Goal: Leave review/rating: Leave review/rating

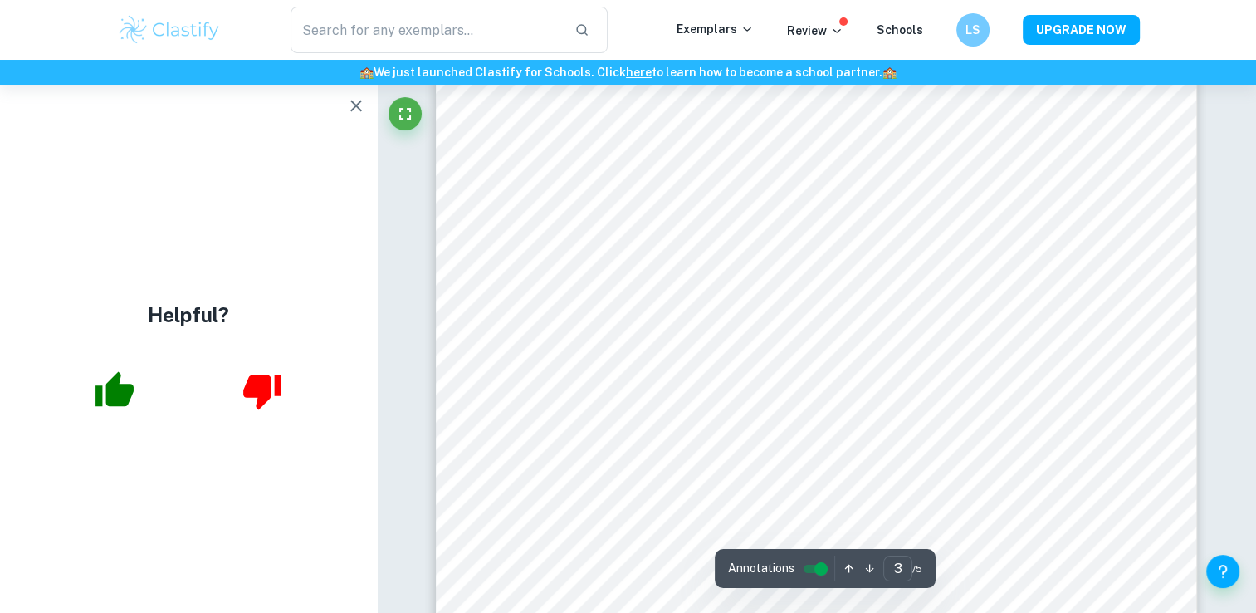
scroll to position [2797, 0]
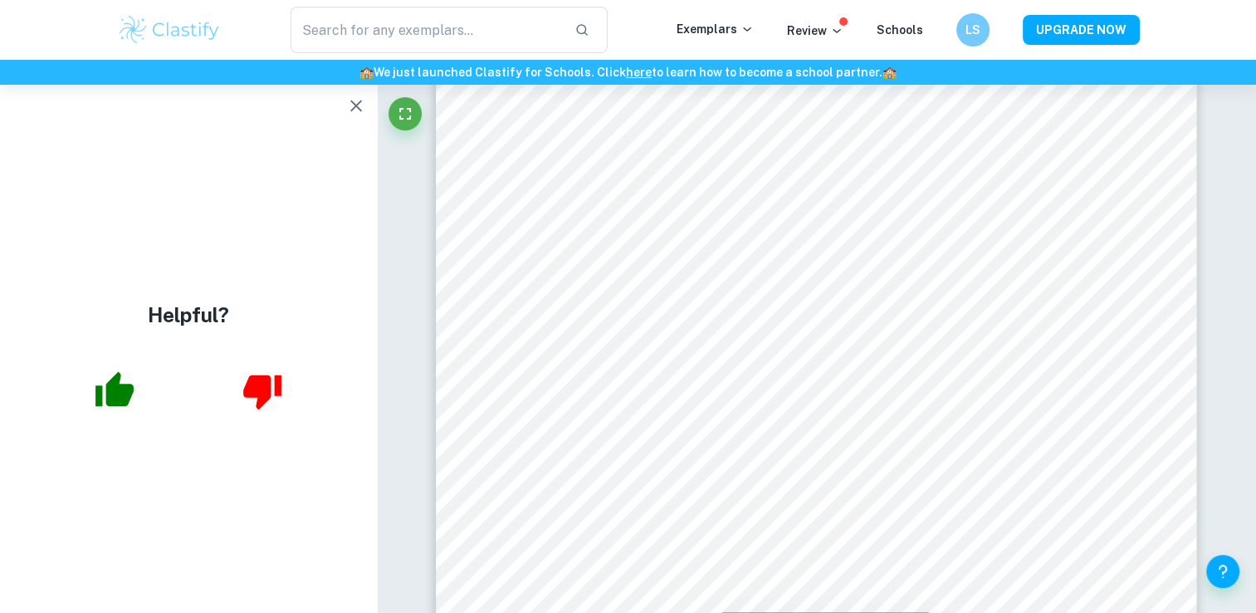
click at [123, 398] on icon "button" at bounding box center [114, 388] width 38 height 35
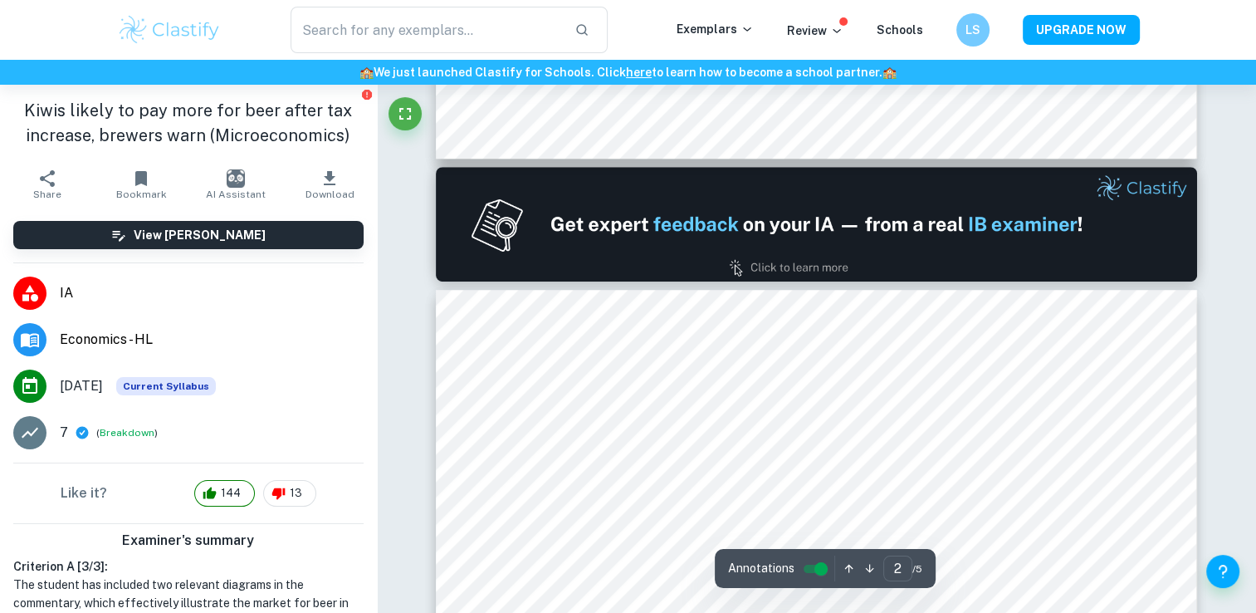
type input "1"
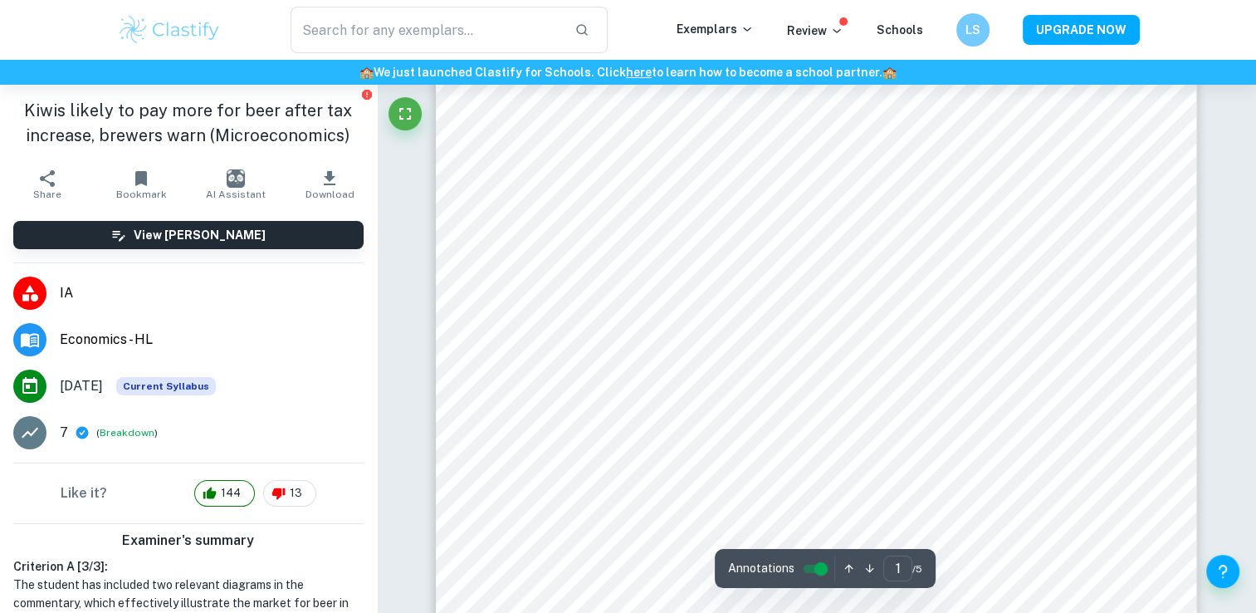
scroll to position [179, 0]
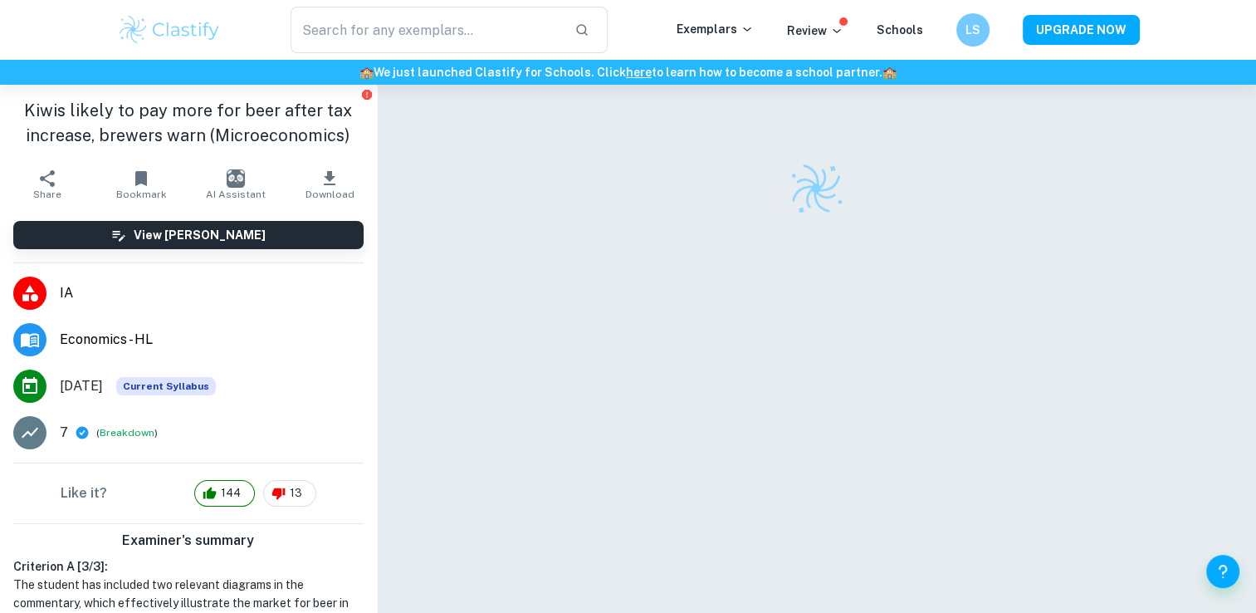
scroll to position [85, 0]
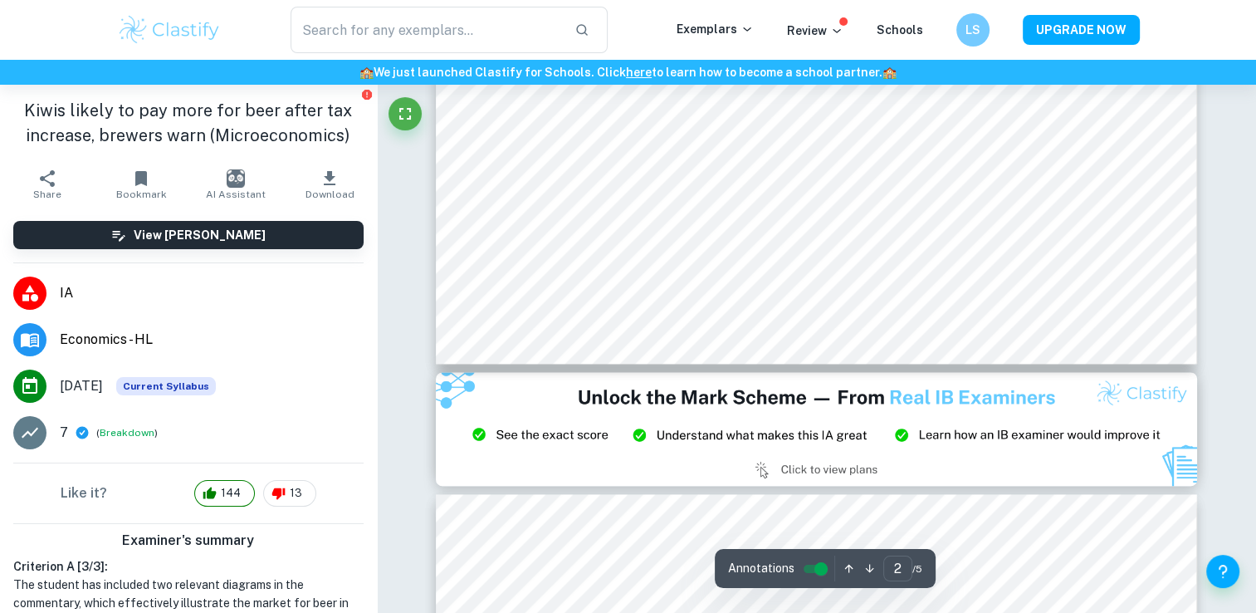
type input "3"
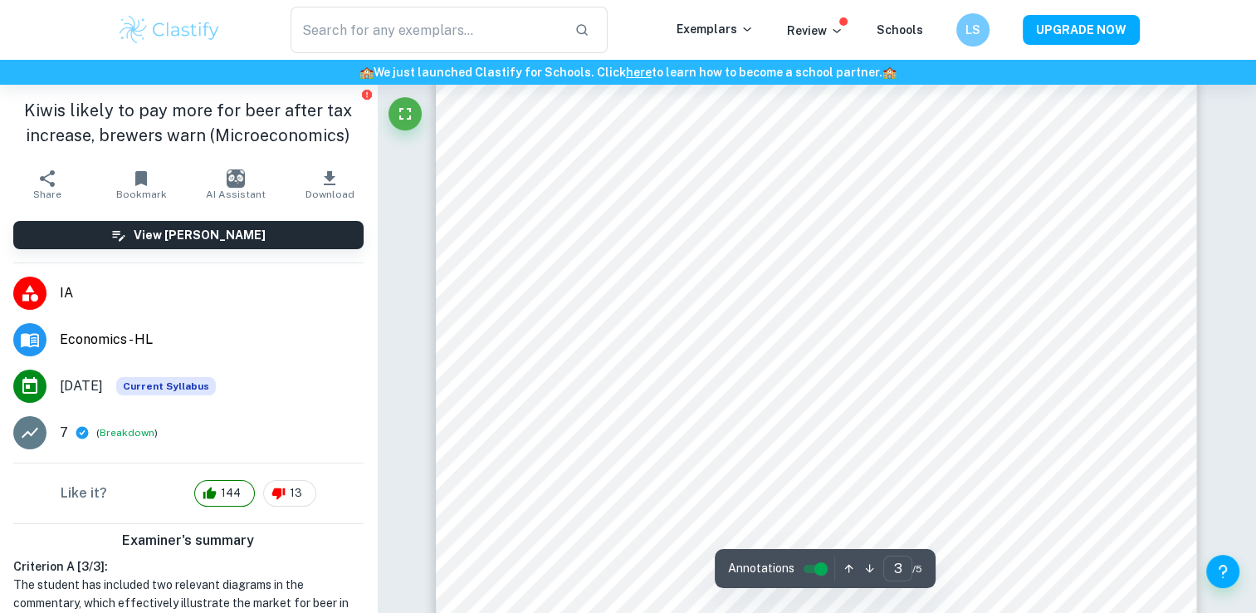
scroll to position [2877, 0]
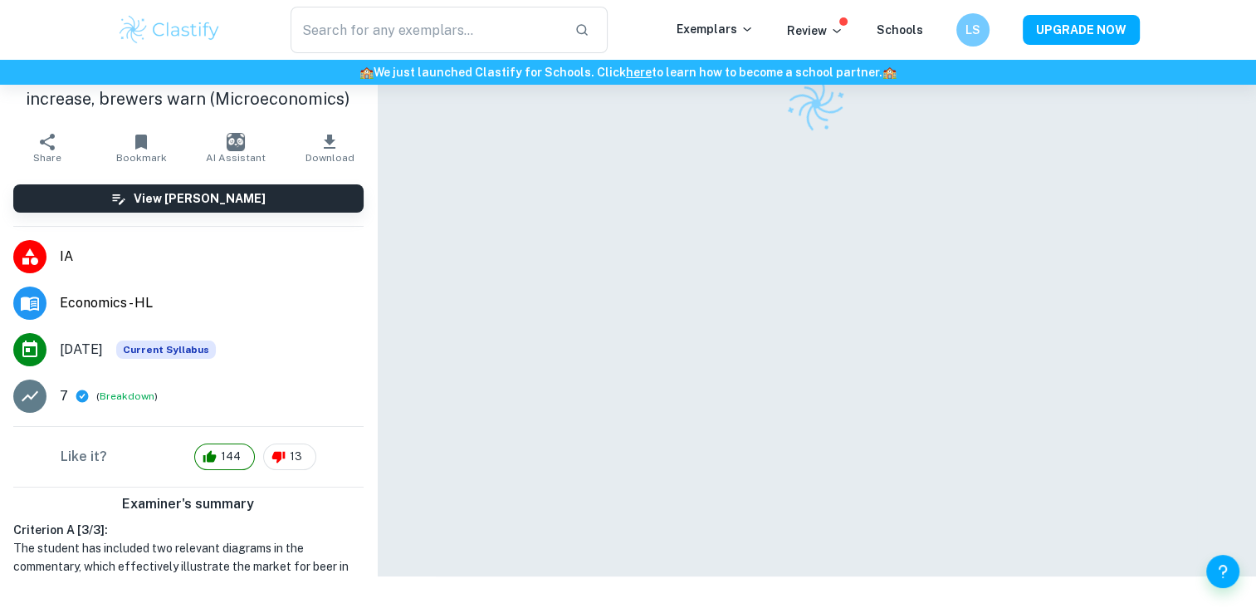
scroll to position [85, 0]
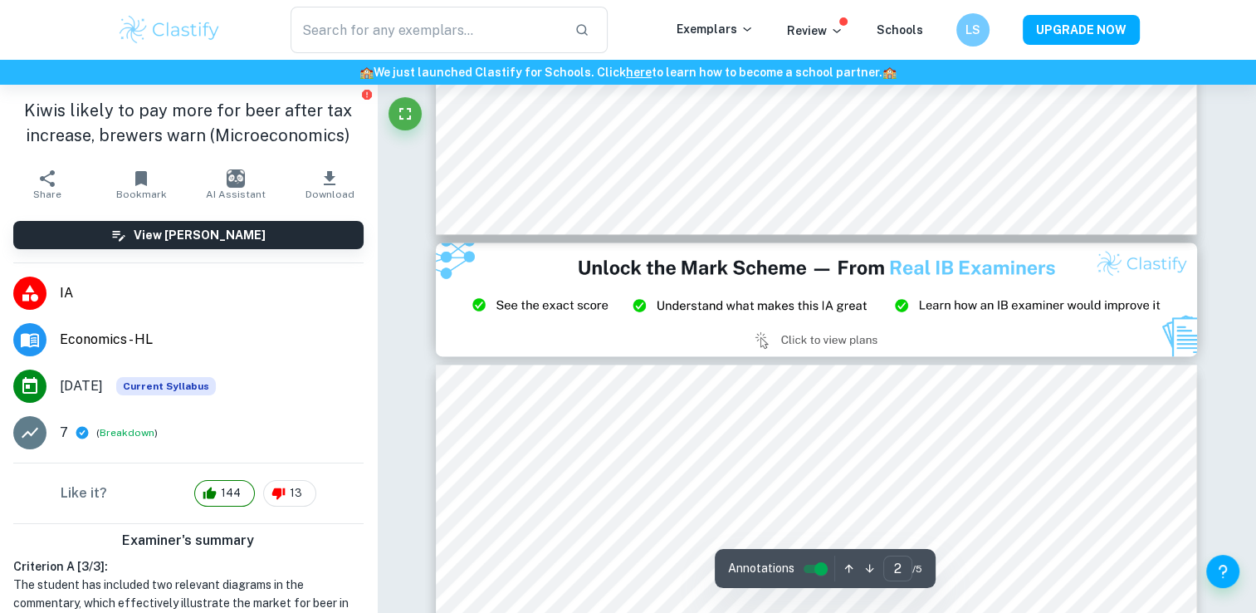
type input "3"
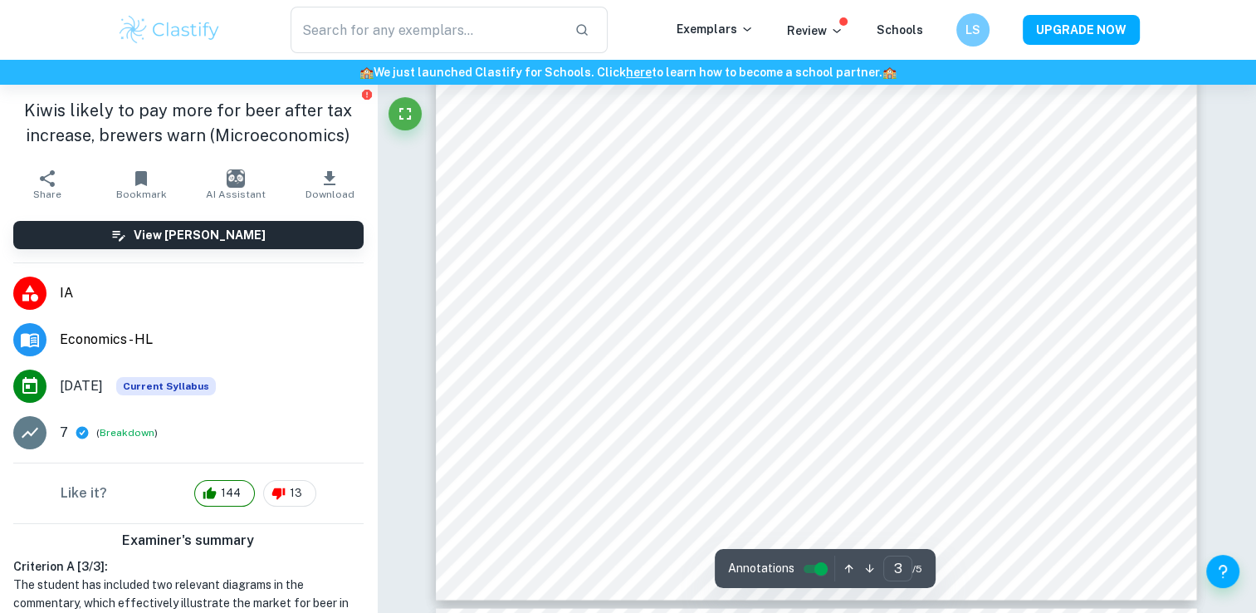
scroll to position [2996, 0]
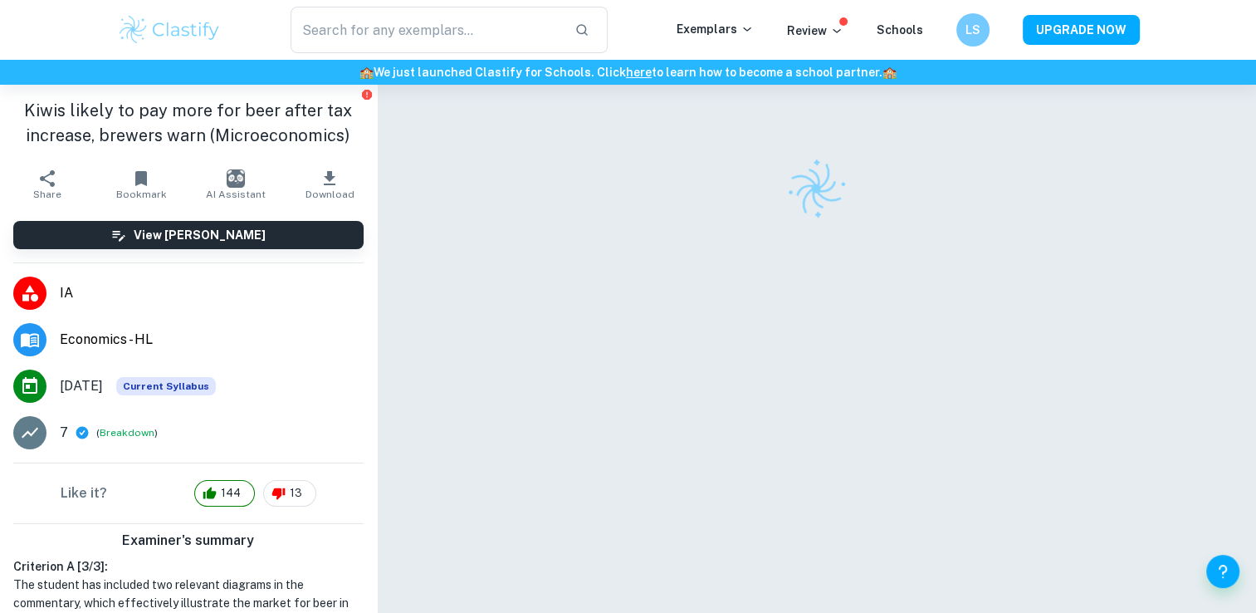
scroll to position [85, 0]
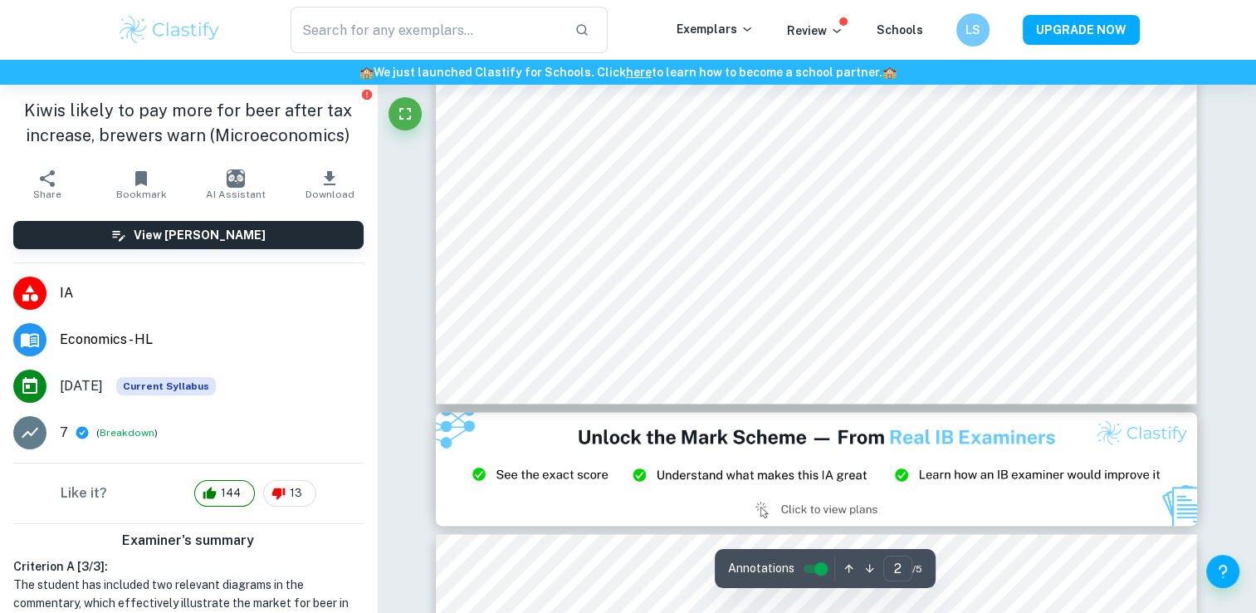
type input "3"
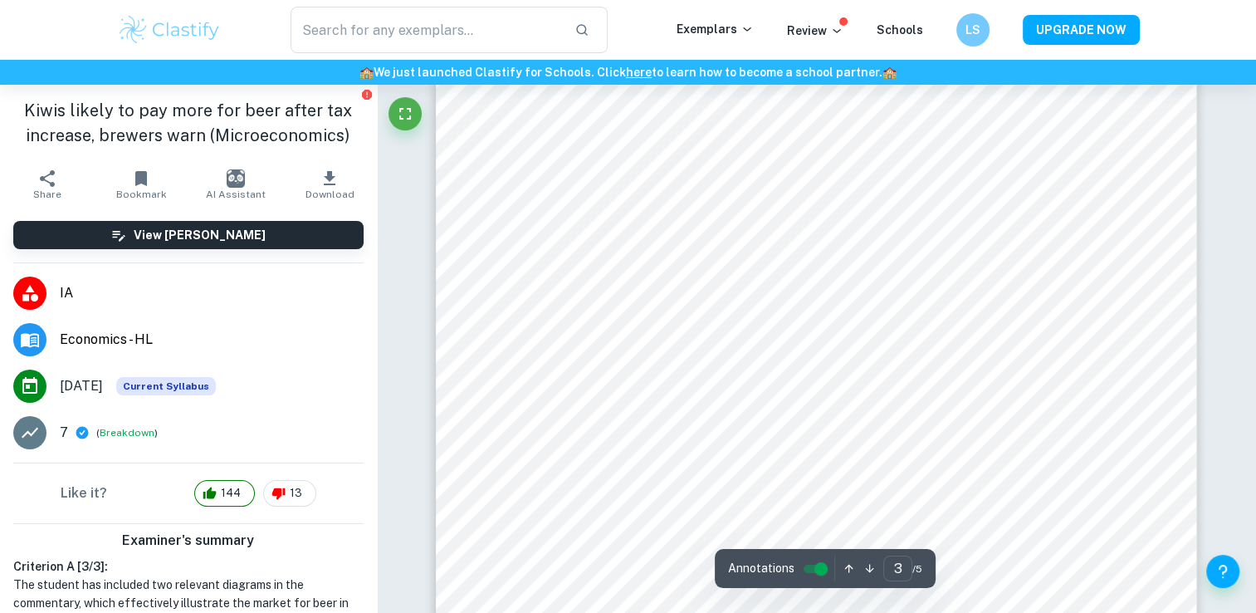
scroll to position [2877, 0]
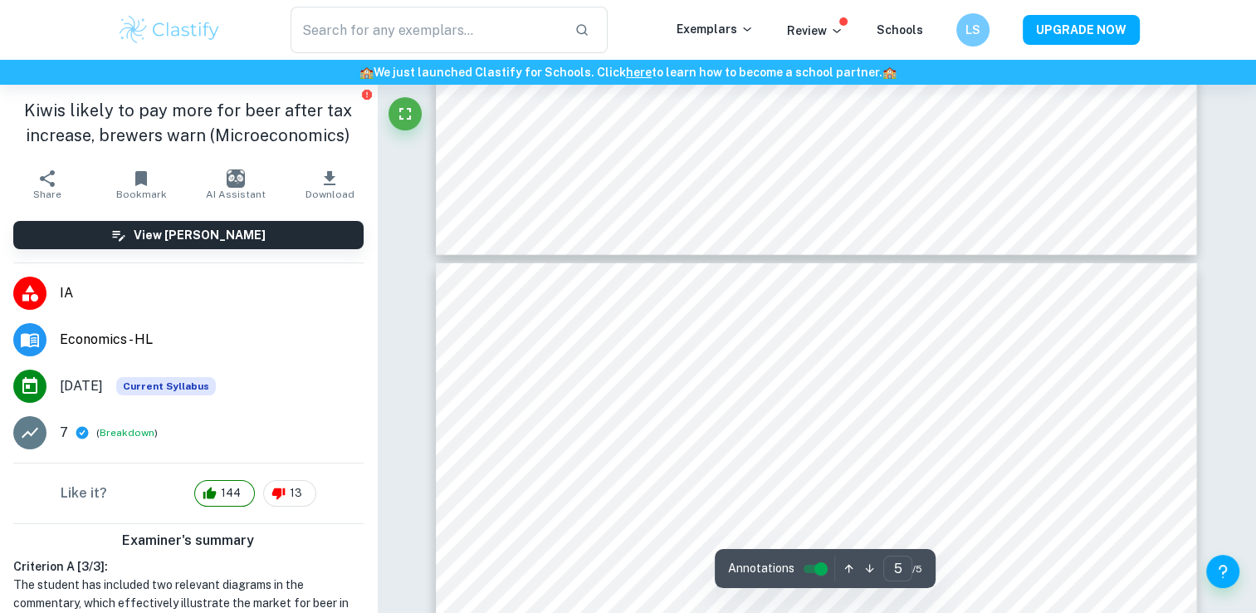
type input "4"
